Goal: Transaction & Acquisition: Subscribe to service/newsletter

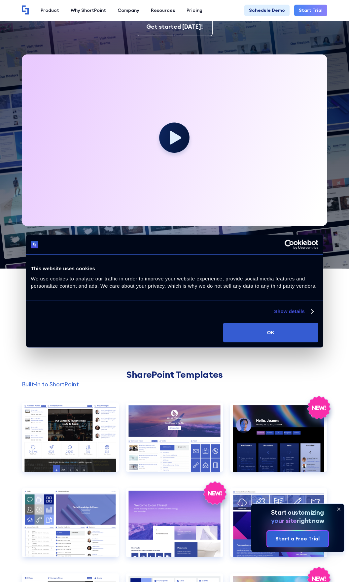
scroll to position [132, 0]
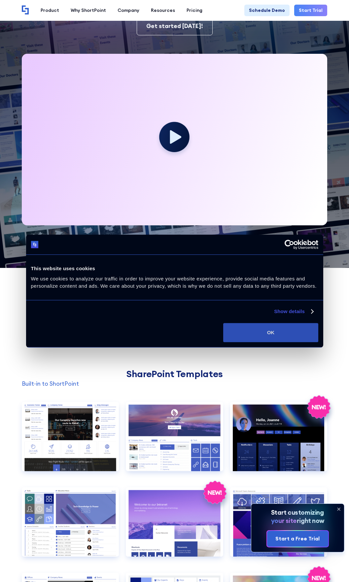
click at [268, 332] on button "OK" at bounding box center [270, 332] width 95 height 19
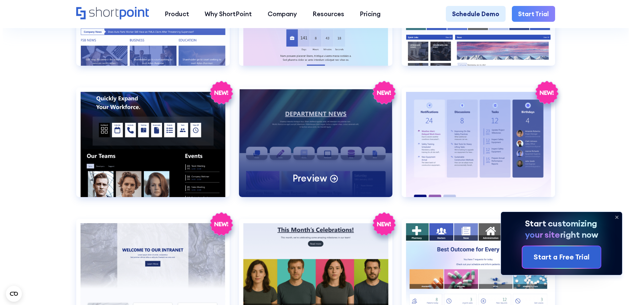
scroll to position [1066, 0]
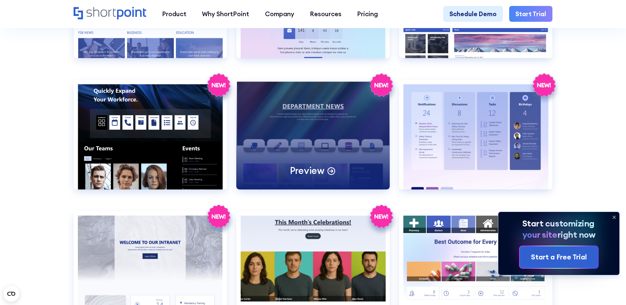
click at [323, 135] on div "Preview" at bounding box center [312, 135] width 153 height 110
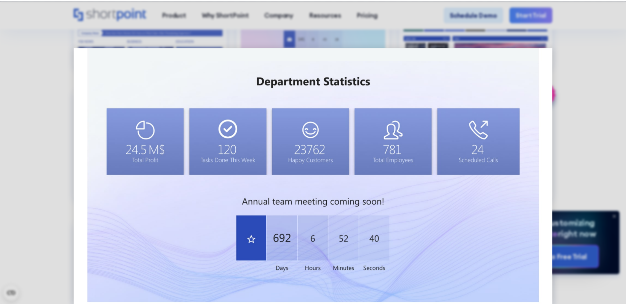
scroll to position [665, 0]
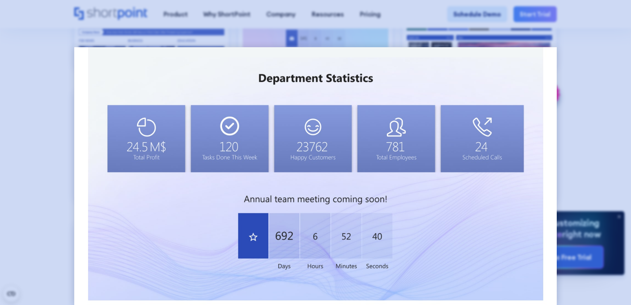
click at [349, 136] on div at bounding box center [315, 152] width 631 height 305
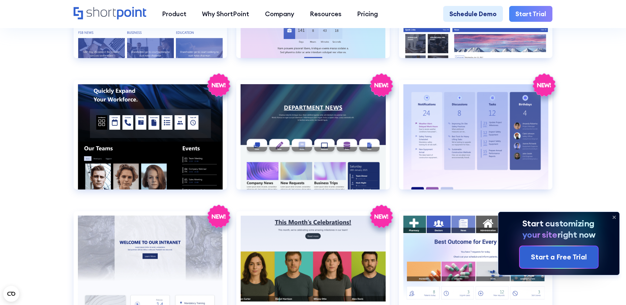
click at [349, 18] on link "Start Trial" at bounding box center [530, 14] width 43 height 16
